Goal: Task Accomplishment & Management: Manage account settings

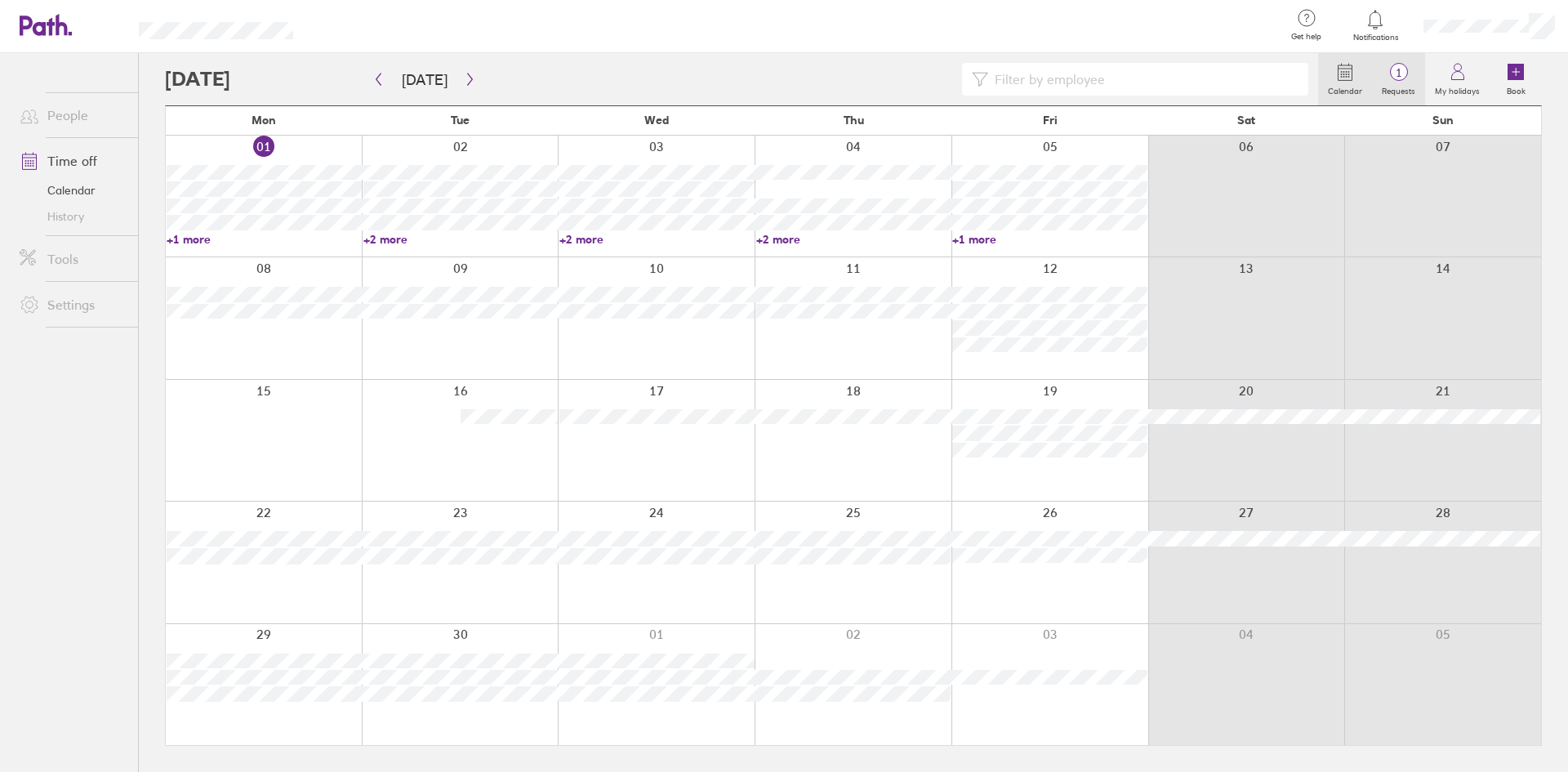
click at [1394, 86] on label "Requests" at bounding box center [1399, 89] width 53 height 15
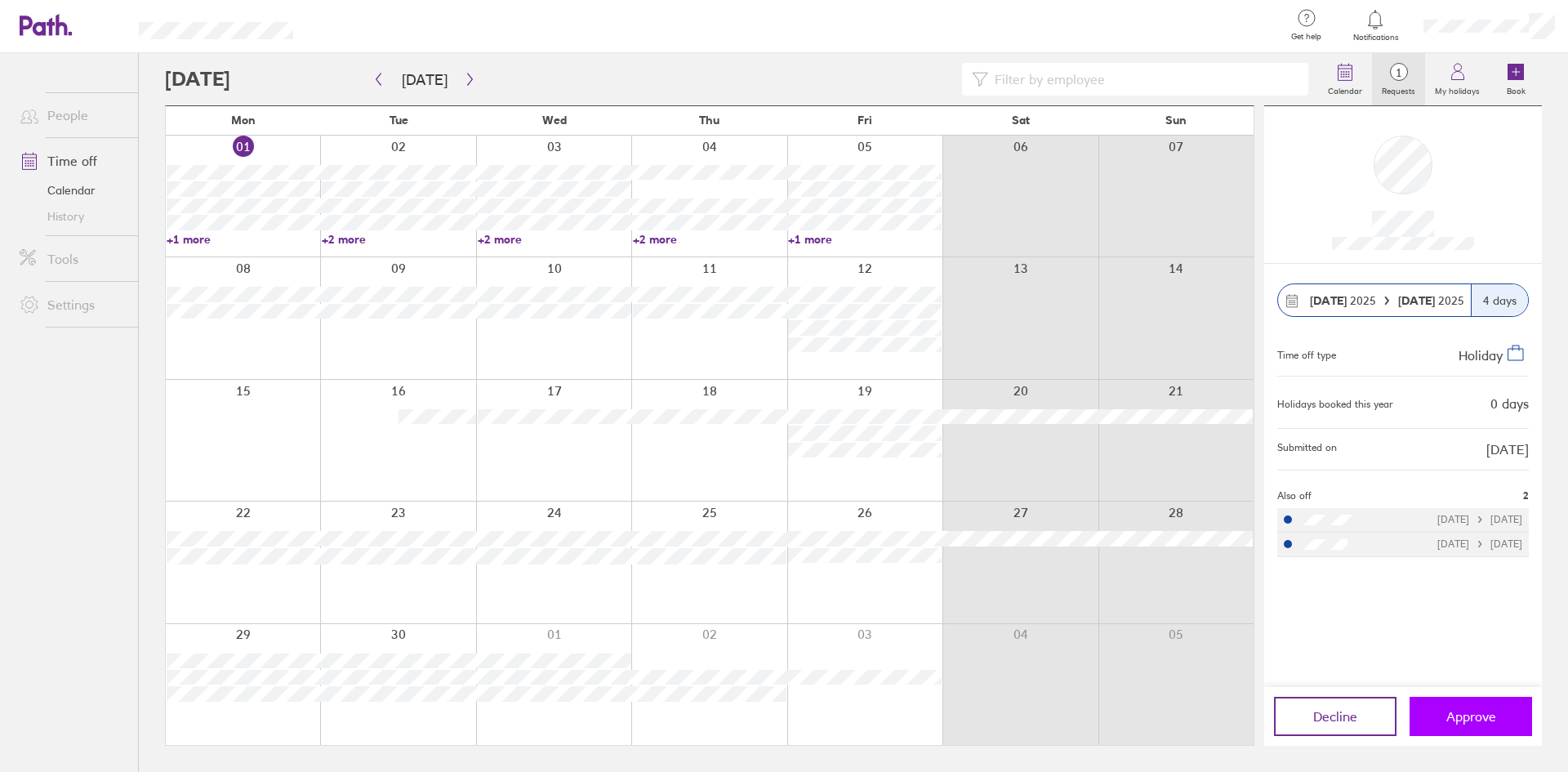
click at [1446, 721] on span "Approve" at bounding box center [1471, 716] width 50 height 15
click at [186, 239] on link "+1 more" at bounding box center [243, 239] width 154 height 15
click at [339, 239] on link "+2 more" at bounding box center [398, 239] width 154 height 15
click at [331, 239] on link "+2 more" at bounding box center [398, 239] width 154 height 15
